Goal: Task Accomplishment & Management: Manage account settings

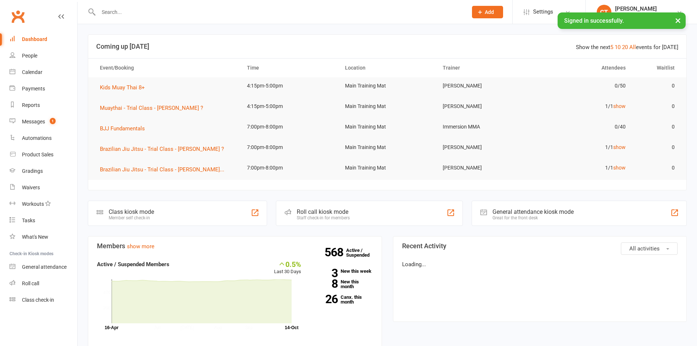
click at [291, 11] on input "text" at bounding box center [279, 12] width 366 height 10
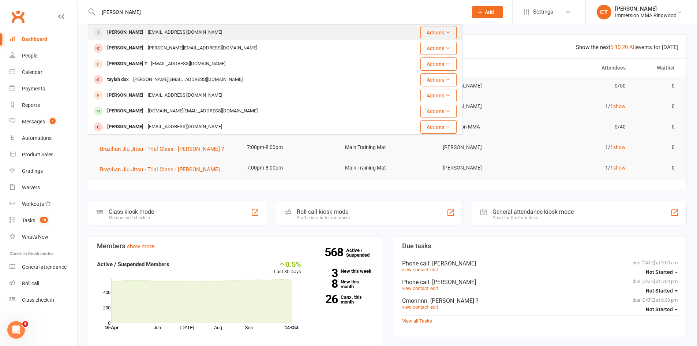
type input "[PERSON_NAME]"
click at [157, 32] on div "[EMAIL_ADDRESS][DOMAIN_NAME]" at bounding box center [185, 32] width 79 height 11
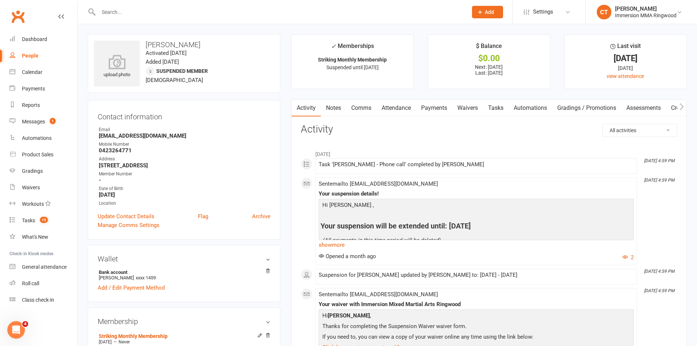
click at [431, 107] on link "Payments" at bounding box center [434, 108] width 36 height 17
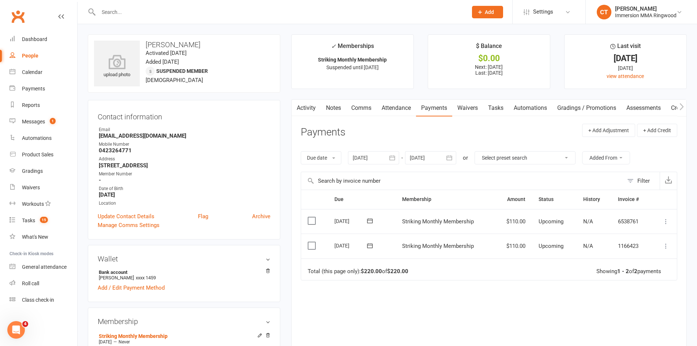
click at [462, 109] on link "Waivers" at bounding box center [467, 108] width 31 height 17
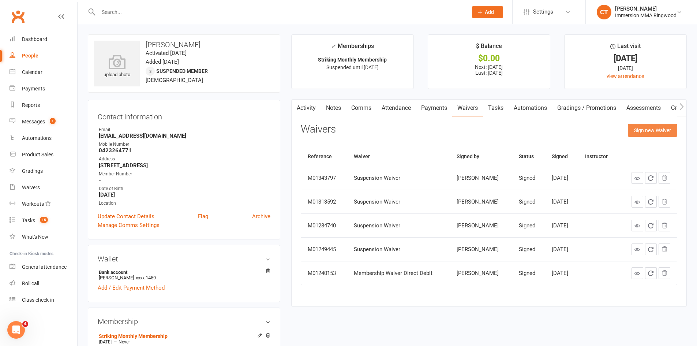
click at [660, 134] on button "Sign new Waiver" at bounding box center [652, 130] width 49 height 13
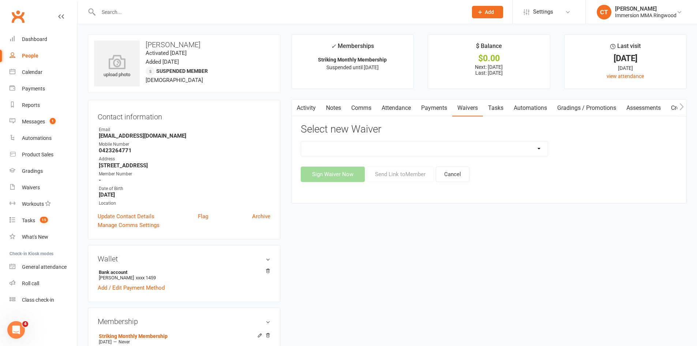
click at [389, 150] on select "Cancellation Waiver Lockdown Support Waiver Membership Waiver Direct Debit Memb…" at bounding box center [424, 148] width 247 height 15
select select "1168"
click at [301, 141] on select "Cancellation Waiver Lockdown Support Waiver Membership Waiver Direct Debit Memb…" at bounding box center [424, 148] width 247 height 15
click at [395, 170] on button "Send Link to Member" at bounding box center [400, 174] width 67 height 15
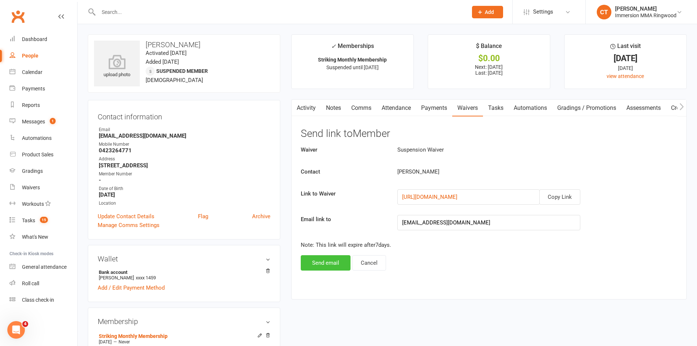
click at [338, 269] on button "Send email" at bounding box center [326, 262] width 50 height 15
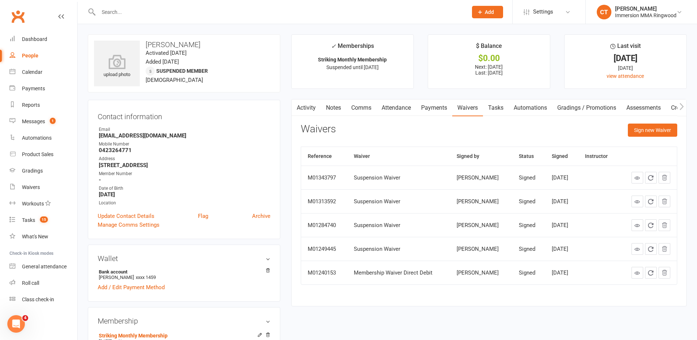
click at [303, 111] on link "Activity" at bounding box center [306, 108] width 29 height 17
